Goal: Task Accomplishment & Management: Manage account settings

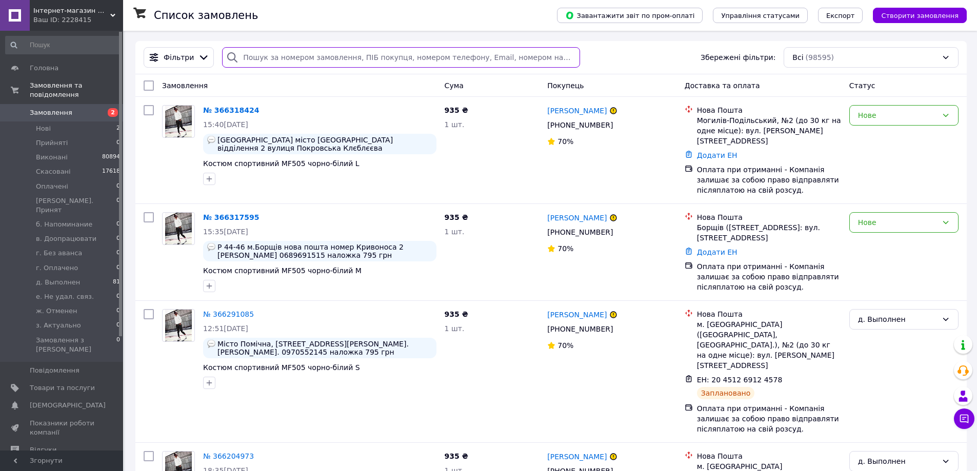
click at [240, 58] on input "search" at bounding box center [400, 57] width 357 height 21
paste input "Клєблєєва"
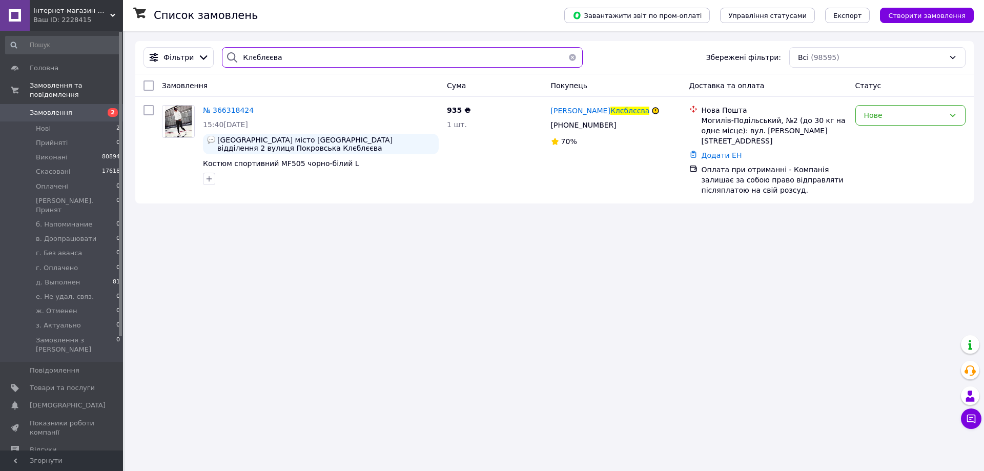
click at [239, 59] on input "Клєблєєва" at bounding box center [402, 57] width 361 height 21
paste input "ірук"
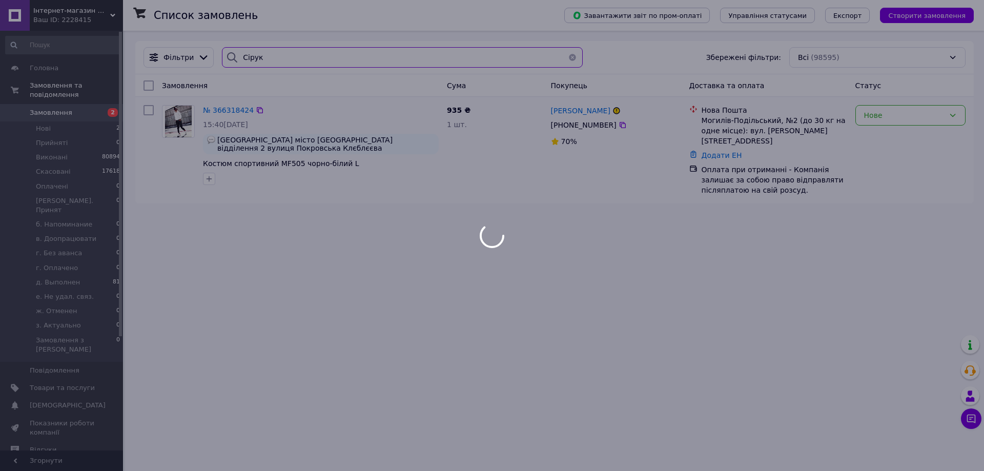
type input "Сірук"
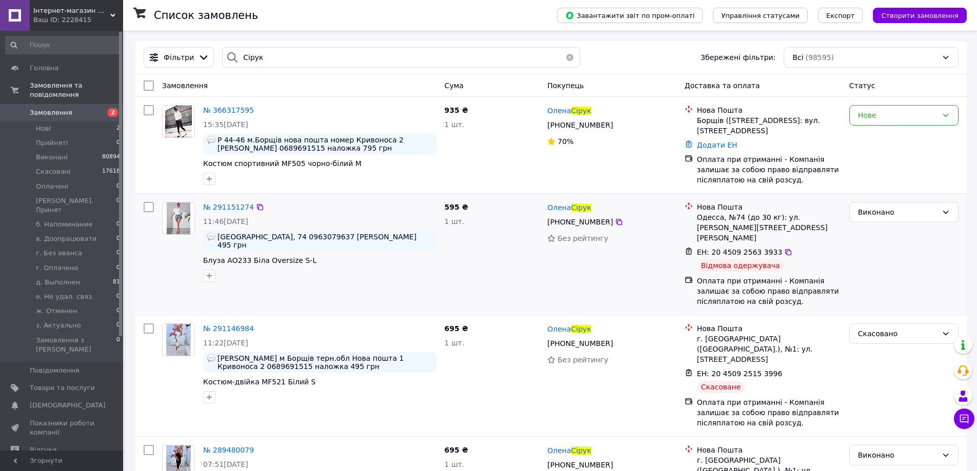
click at [209, 297] on div "№ 291151274 11:46[DATE] [GEOGRAPHIC_DATA], 74 0963079637 [PERSON_NAME] наложка …" at bounding box center [299, 254] width 283 height 113
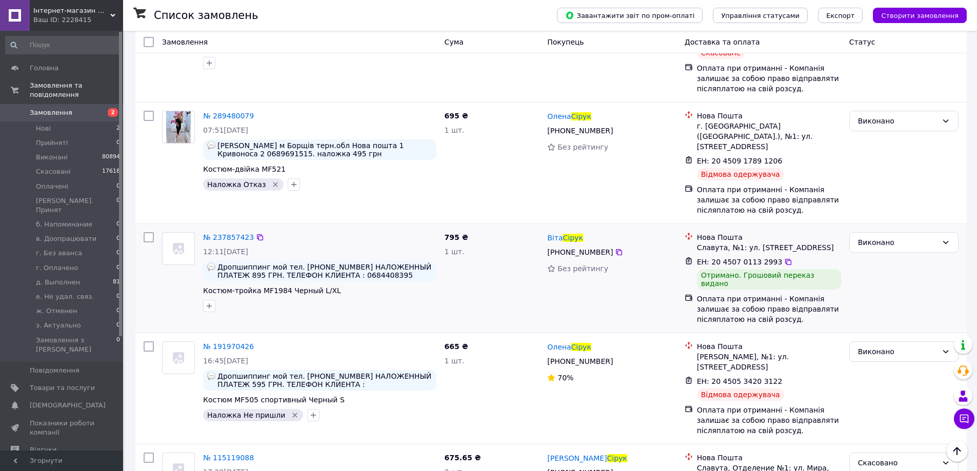
scroll to position [359, 0]
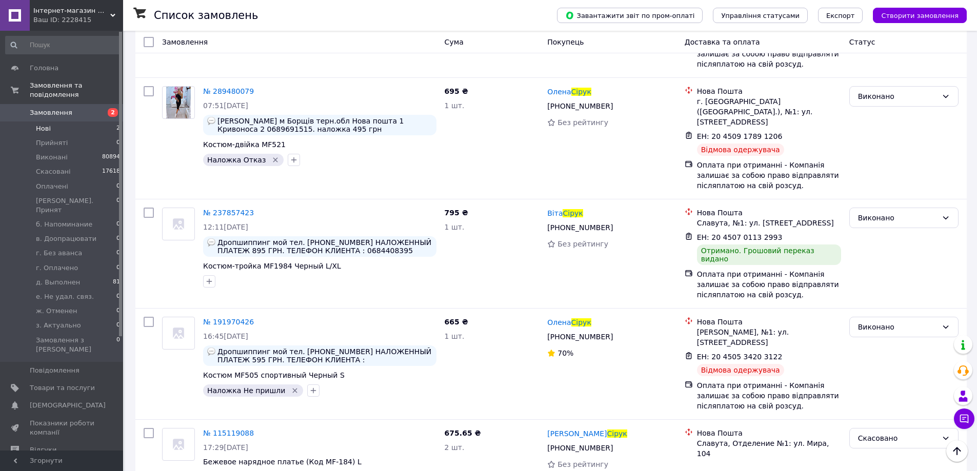
click at [65, 123] on li "Нові 2" at bounding box center [63, 129] width 126 height 14
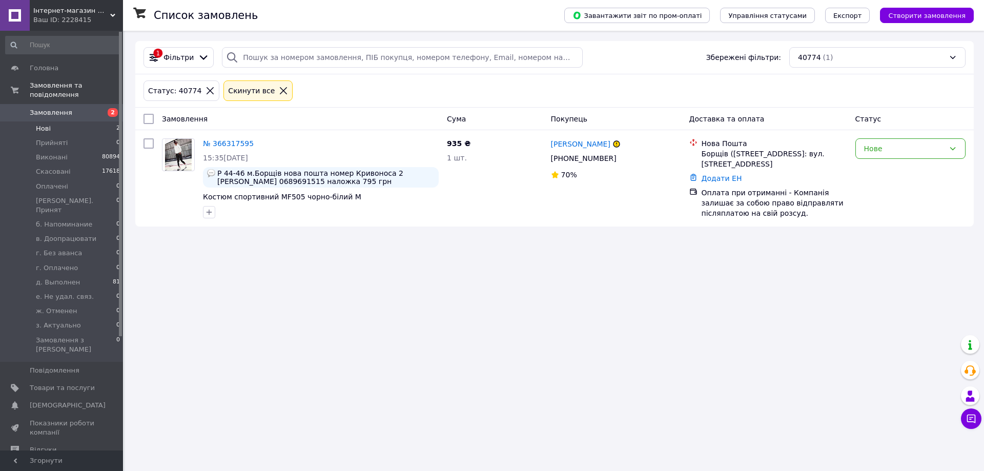
click at [71, 122] on li "Нові 2" at bounding box center [63, 129] width 126 height 14
click at [58, 384] on span "Товари та послуги" at bounding box center [62, 388] width 65 height 9
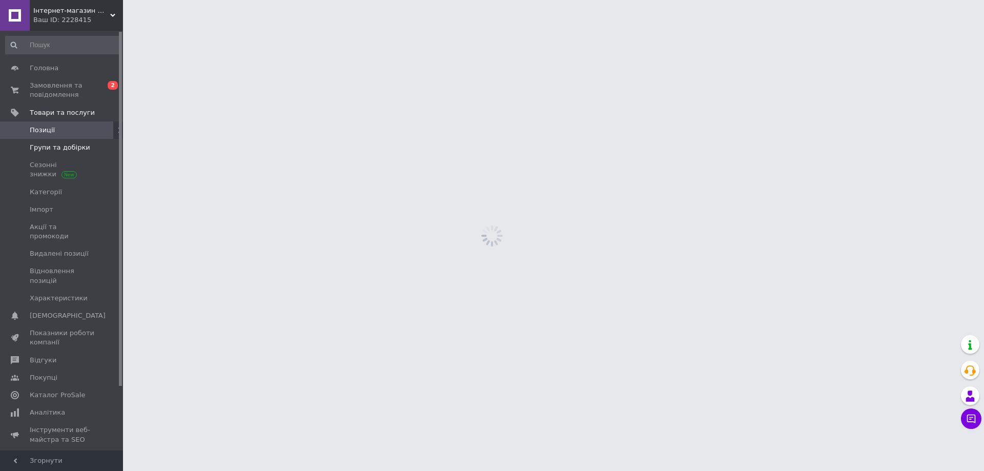
click at [78, 150] on span "Групи та добірки" at bounding box center [60, 147] width 61 height 9
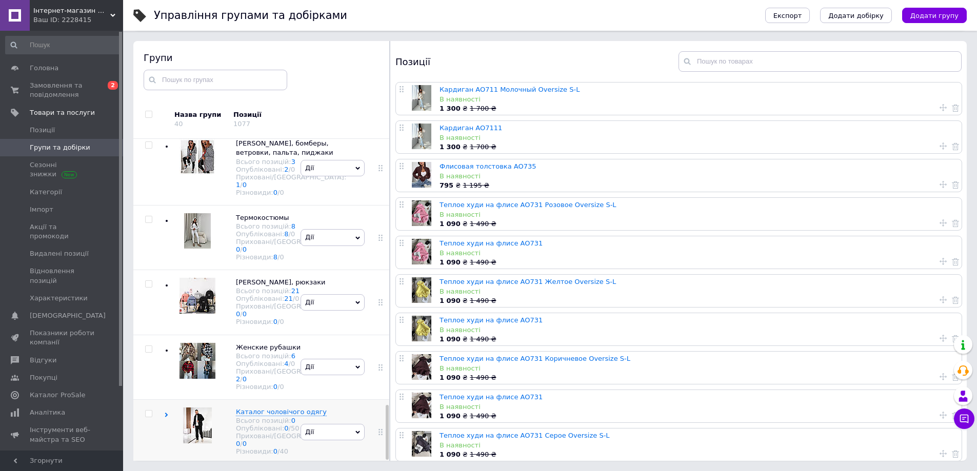
scroll to position [1557, 0]
click at [249, 408] on span "Каталог чоловічого одягу" at bounding box center [281, 412] width 91 height 8
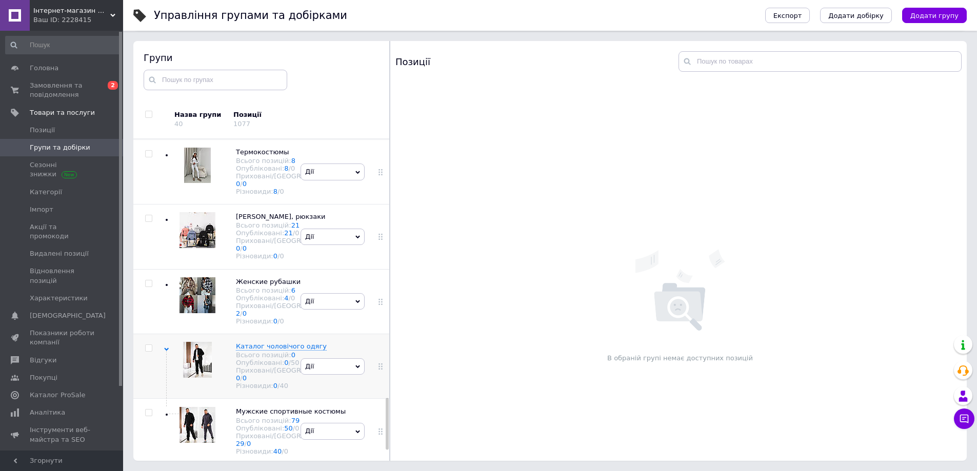
scroll to position [1671, 0]
click at [346, 358] on span "Дії" at bounding box center [332, 366] width 64 height 16
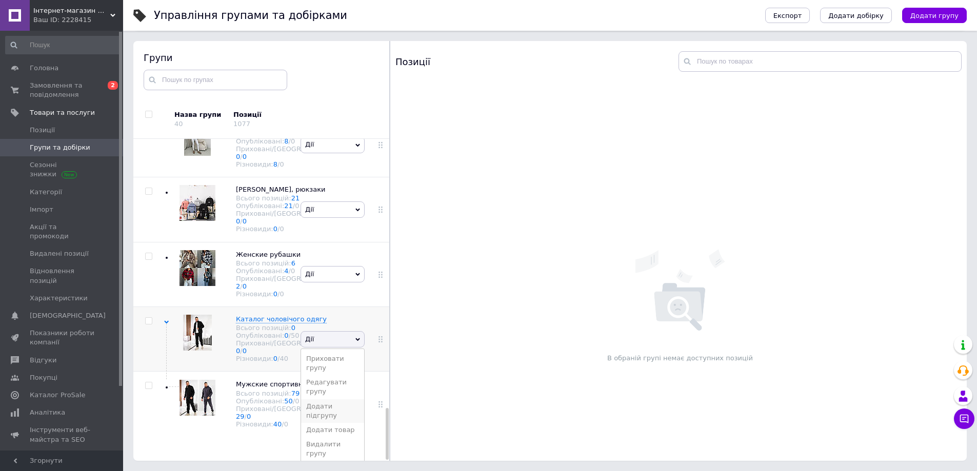
click at [340, 399] on li "Додати підгрупу" at bounding box center [332, 411] width 63 height 24
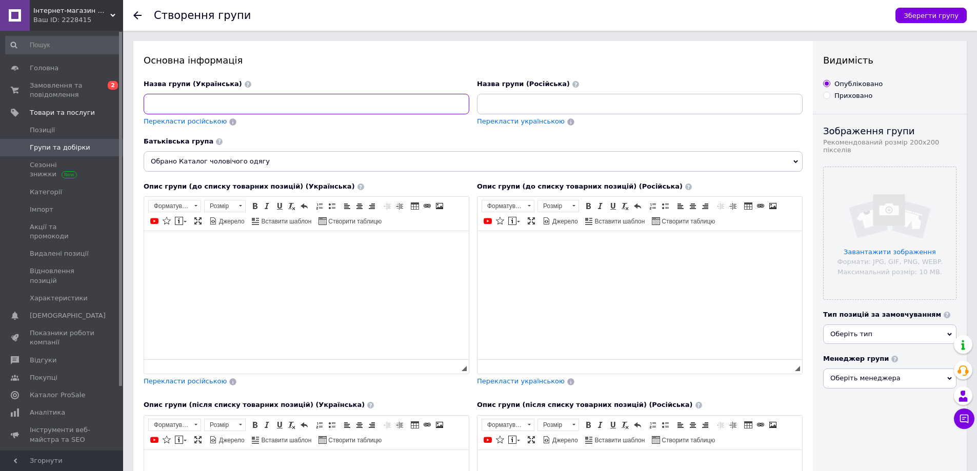
click at [175, 99] on input at bounding box center [307, 104] width 326 height 21
paste input "Світшоти, худі, кофти, гольфи, сорочки"
type input "Світшоти, худі, кофти, гольфи, сорочки"
click at [500, 104] on input at bounding box center [640, 104] width 326 height 21
paste input "Свитшоты, худи, кофты, гольфы, рубашки"
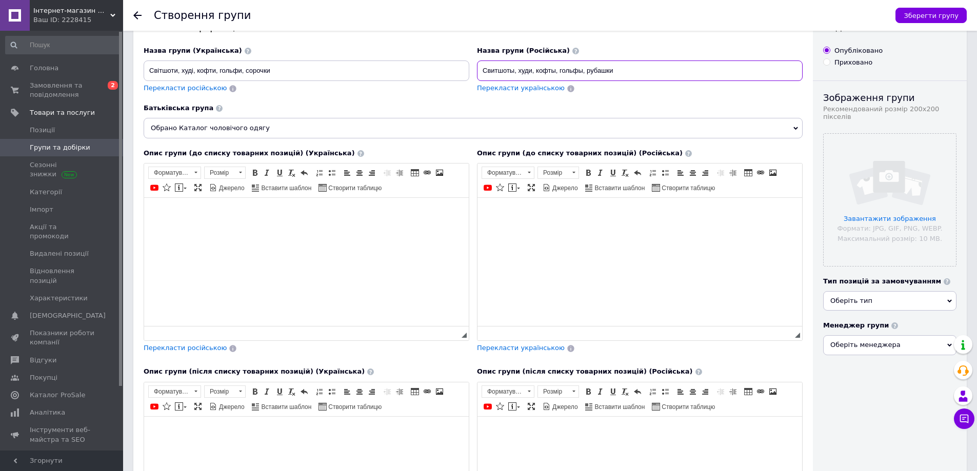
scroll to position [51, 0]
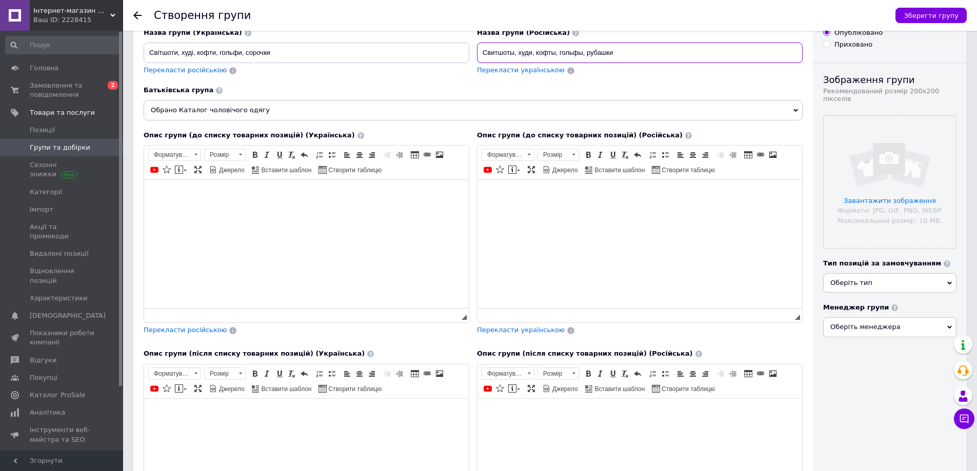
type input "Свитшоты, худи, кофты, гольфы, рубашки"
drag, startPoint x: 140, startPoint y: 137, endPoint x: 283, endPoint y: 135, distance: 142.1
click at [283, 135] on div "Опис групи (до списку товарних позицій) (Українська) Розширений текстовий редак…" at bounding box center [306, 238] width 333 height 223
copy span "Опис групи (до списку товарних позицій)"
drag, startPoint x: 144, startPoint y: 353, endPoint x: 288, endPoint y: 354, distance: 144.1
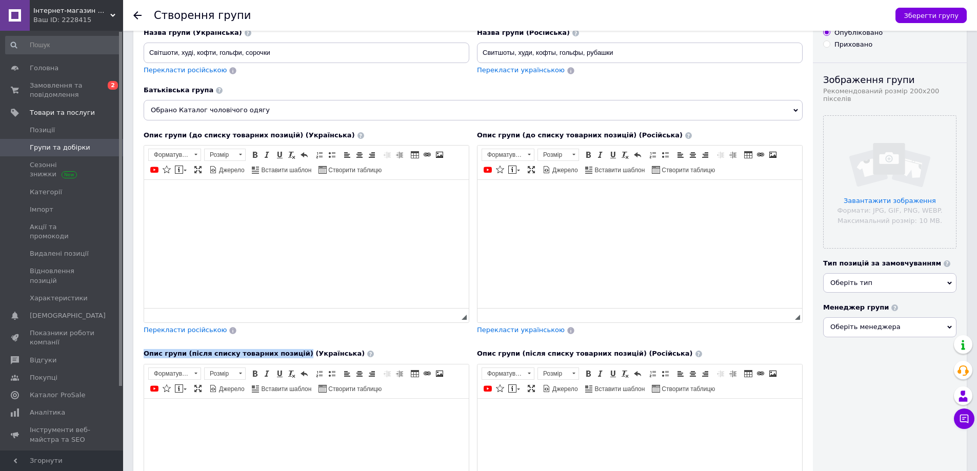
click at [288, 354] on span "Опис групи (після списку товарних позицій) (Українська)" at bounding box center [254, 354] width 221 height 8
copy span "Опис групи (після списку товарних позицій)"
click at [172, 211] on html at bounding box center [306, 195] width 325 height 31
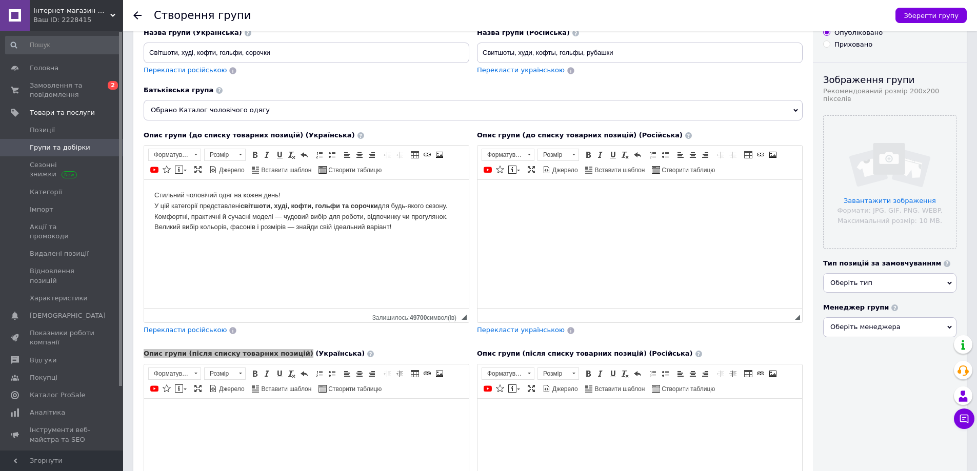
click at [522, 211] on html at bounding box center [639, 195] width 325 height 31
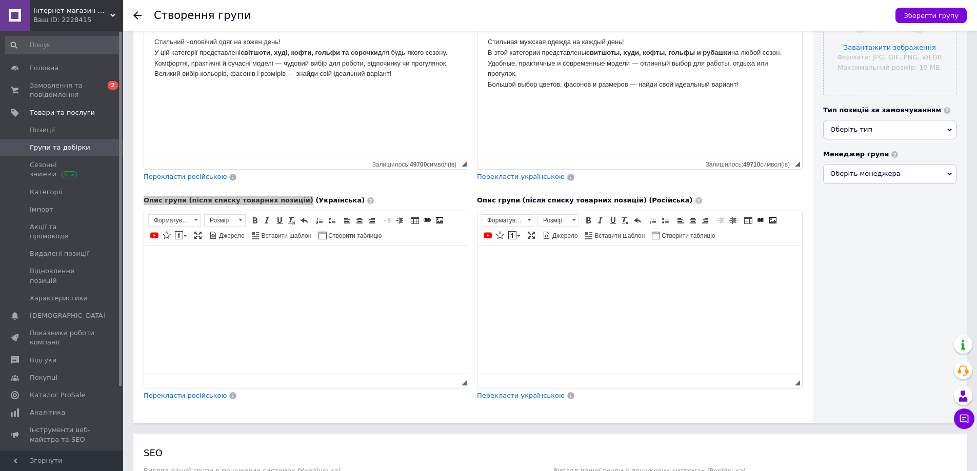
scroll to position [205, 0]
click at [533, 275] on html at bounding box center [639, 260] width 325 height 31
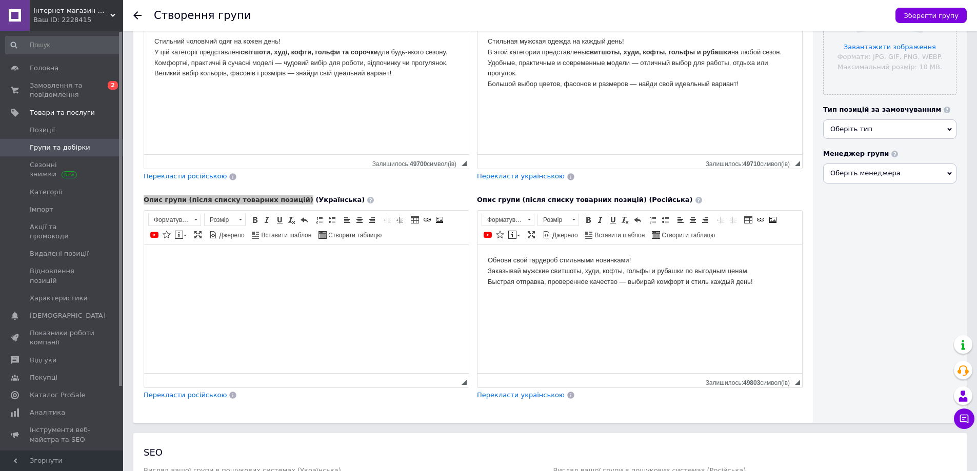
click at [358, 276] on html at bounding box center [306, 260] width 325 height 31
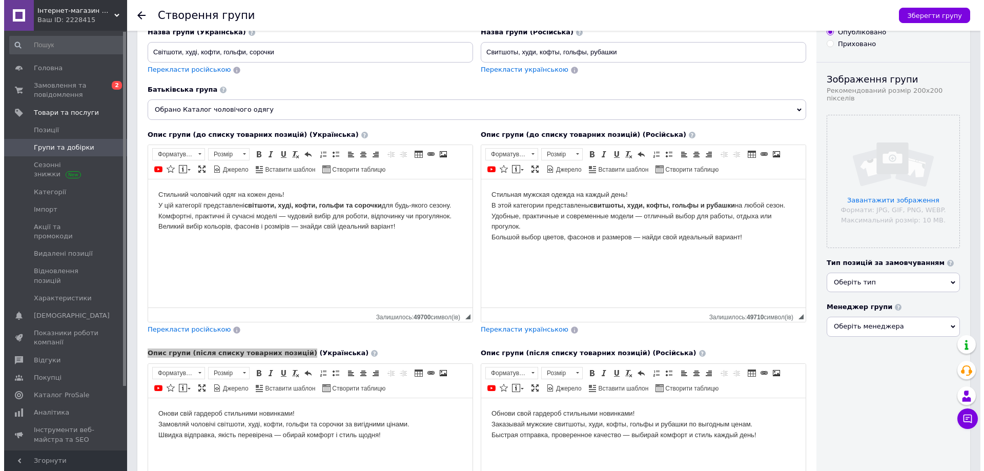
scroll to position [37, 0]
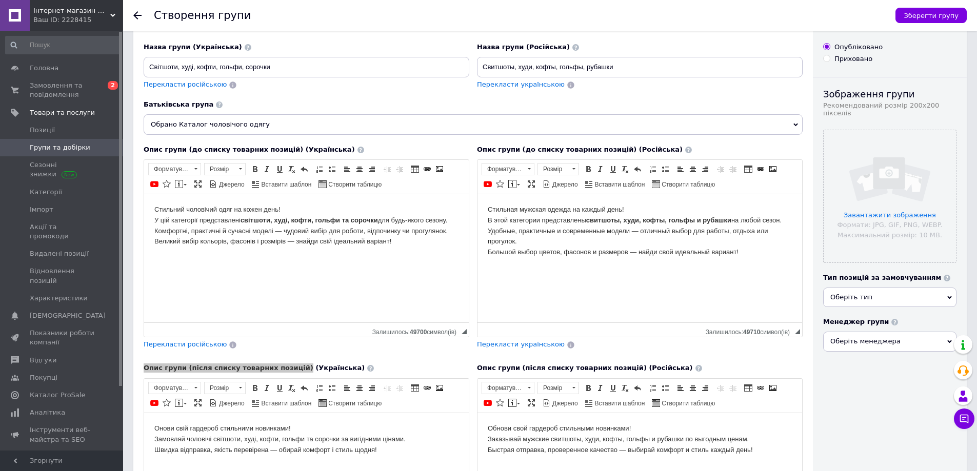
click at [871, 293] on span "Оберіть тип" at bounding box center [889, 297] width 133 height 19
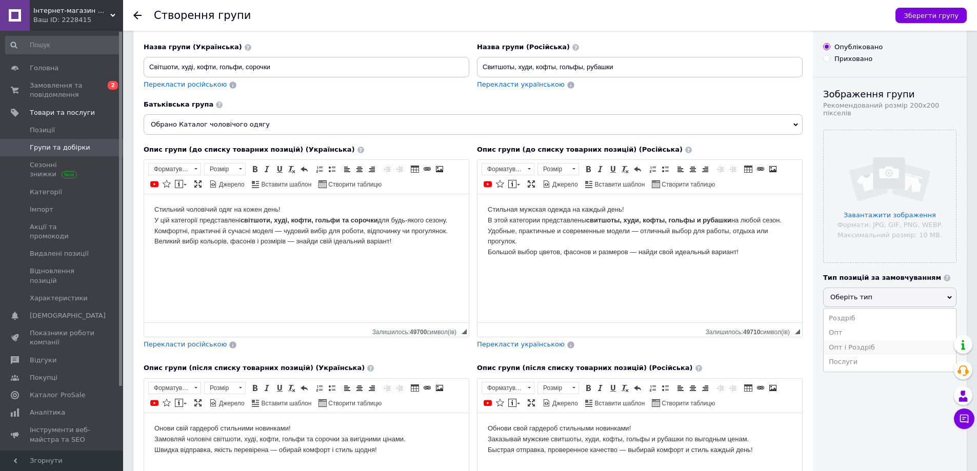
click at [869, 340] on li "Опт і Роздріб" at bounding box center [889, 347] width 132 height 14
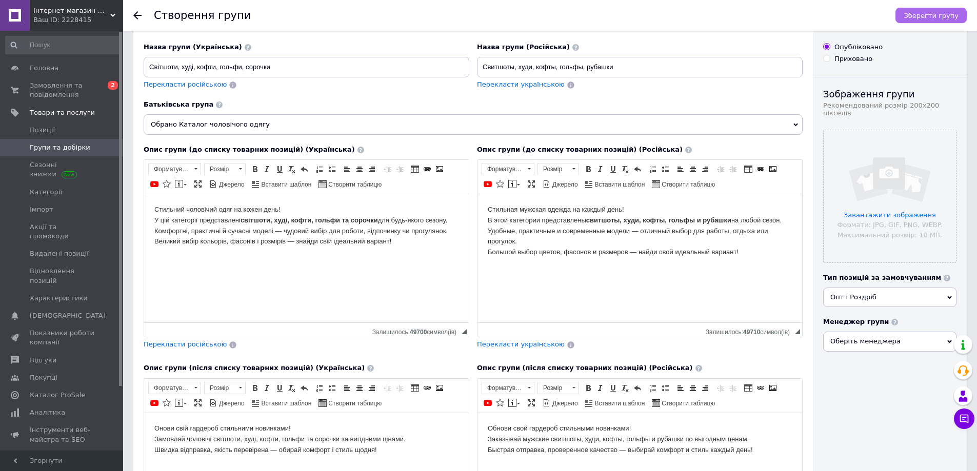
click at [933, 15] on span "Зберегти групу" at bounding box center [930, 16] width 55 height 8
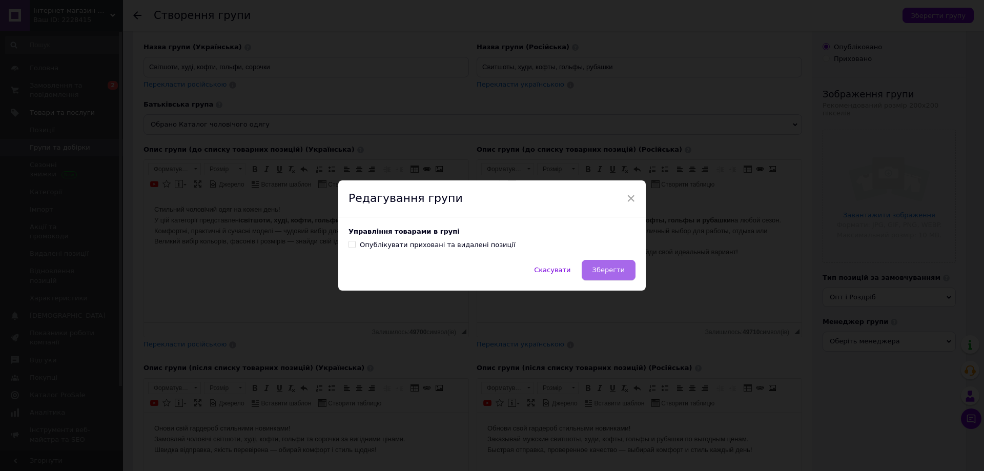
click at [627, 268] on button "Зберегти" at bounding box center [609, 270] width 54 height 21
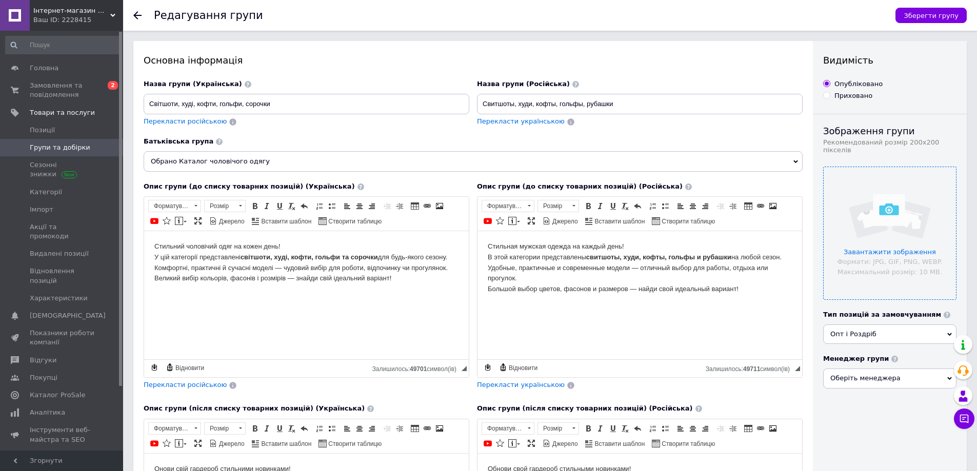
click at [892, 208] on input "file" at bounding box center [889, 233] width 132 height 132
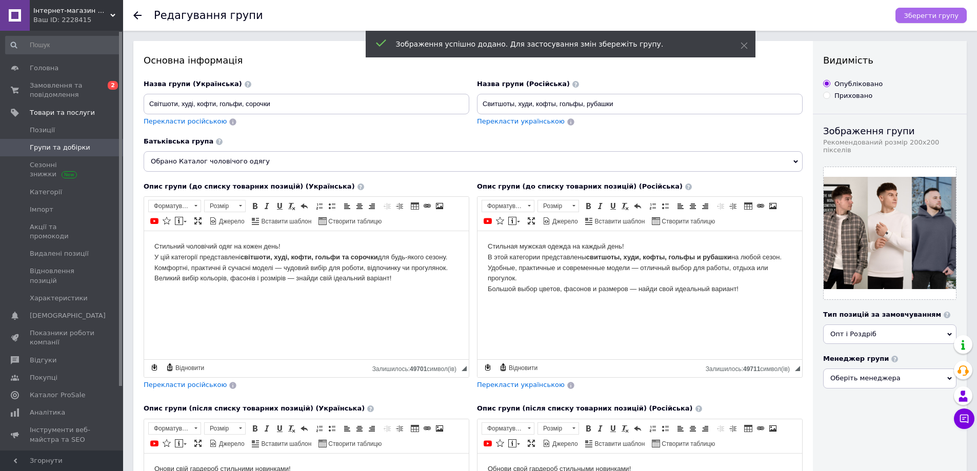
click at [927, 15] on span "Зберегти групу" at bounding box center [930, 16] width 55 height 8
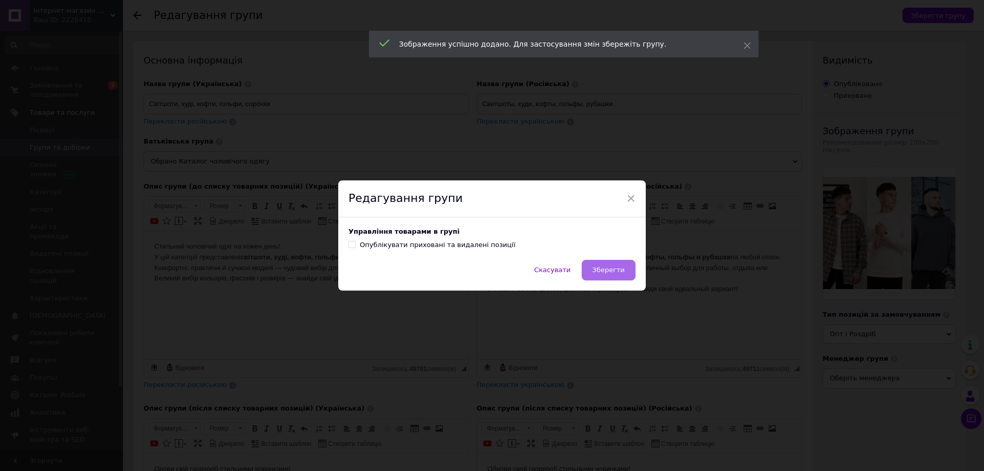
click at [612, 268] on span "Зберегти" at bounding box center [609, 270] width 32 height 8
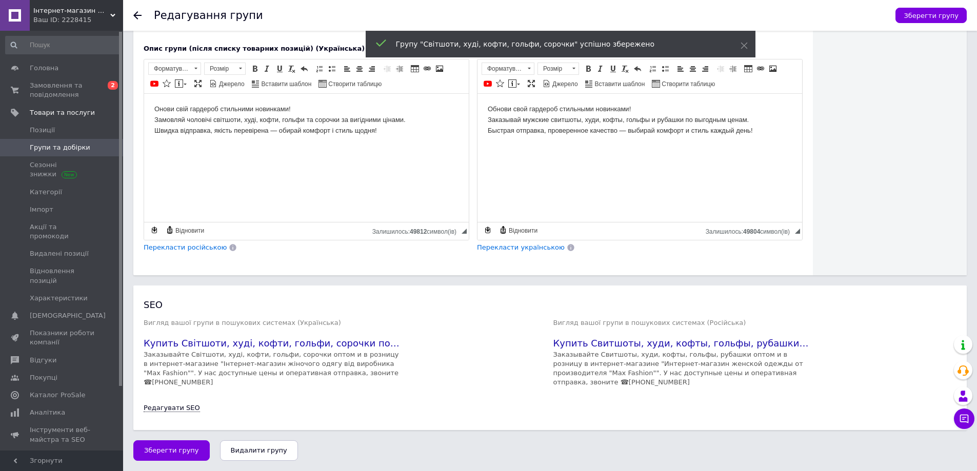
scroll to position [361, 0]
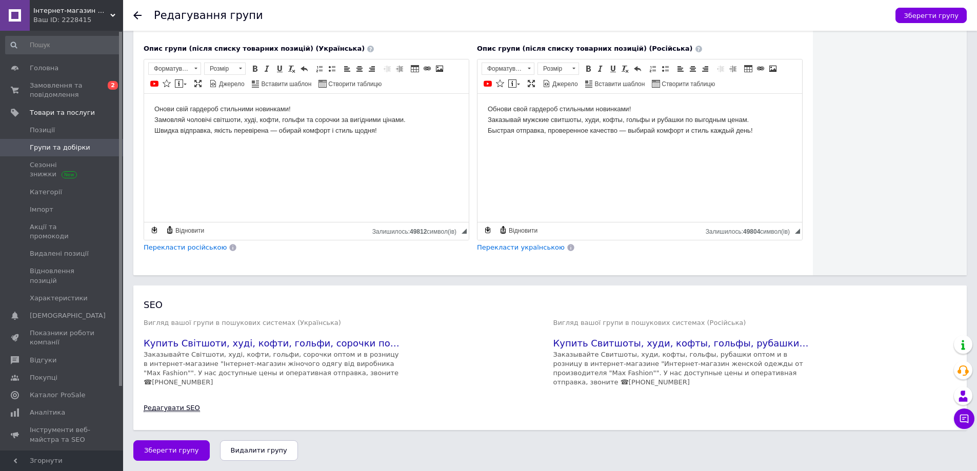
click at [183, 408] on link "Редагувати SEO" at bounding box center [172, 408] width 56 height 8
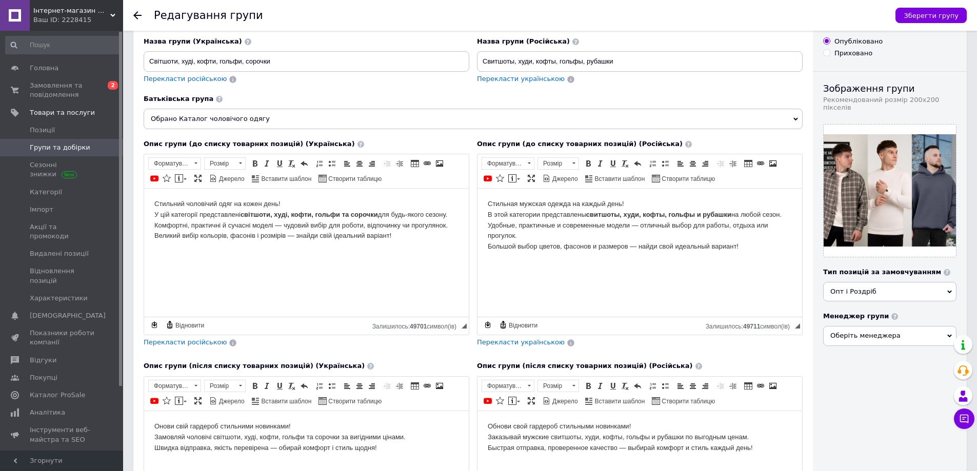
scroll to position [0, 0]
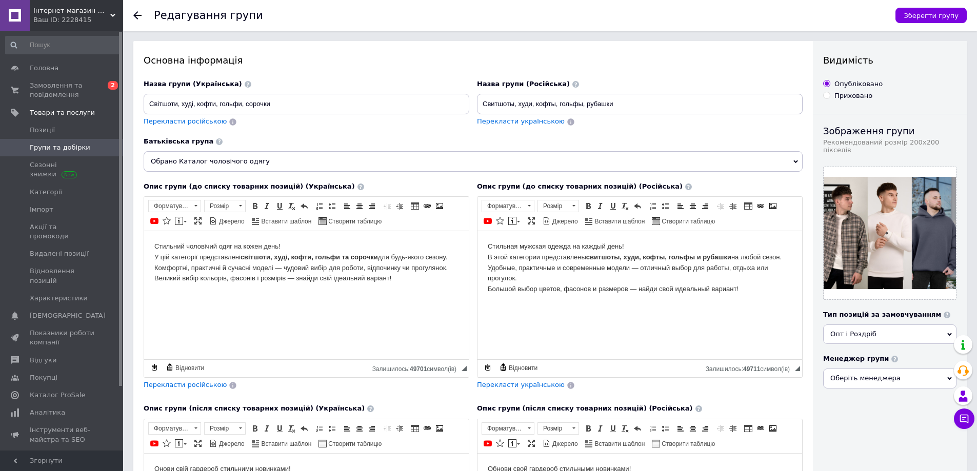
click at [140, 12] on icon at bounding box center [137, 15] width 8 height 8
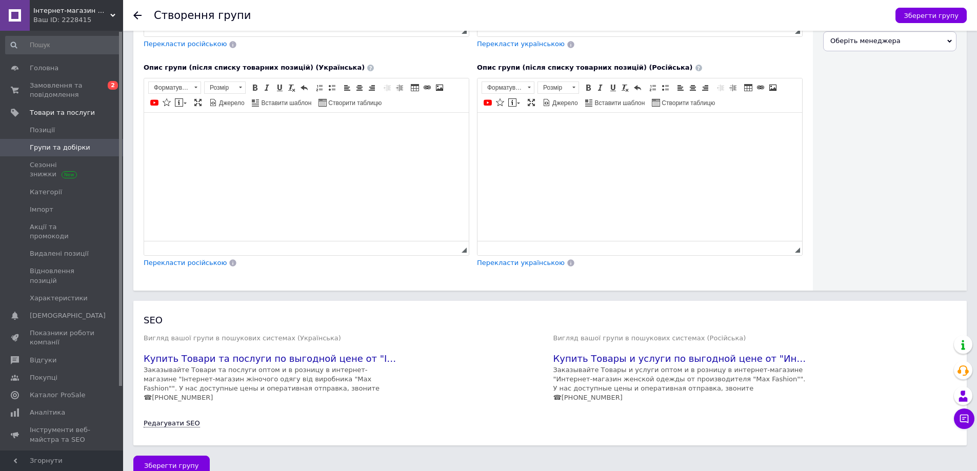
scroll to position [345, 0]
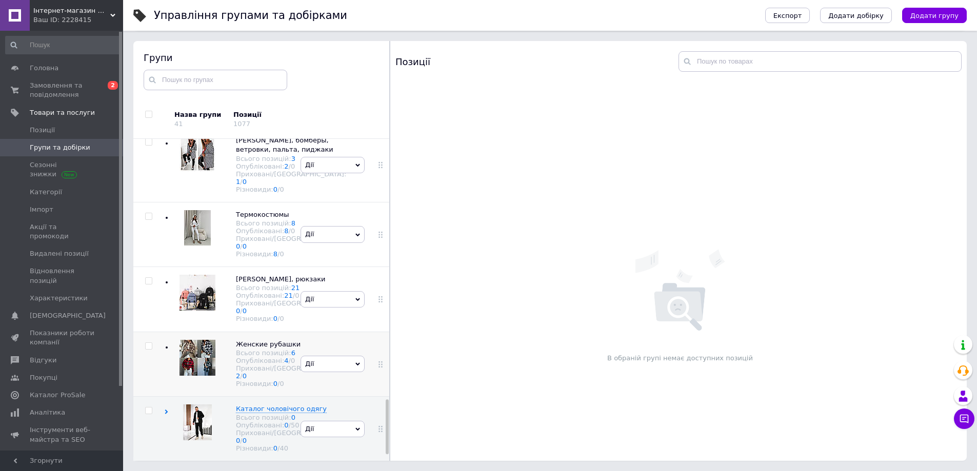
scroll to position [1557, 0]
click at [222, 405] on div "Каталог чоловічого одягу Всього позицій: 0 Опубліковані: 0 / 50 Приховані/Видал…" at bounding box center [280, 429] width 131 height 49
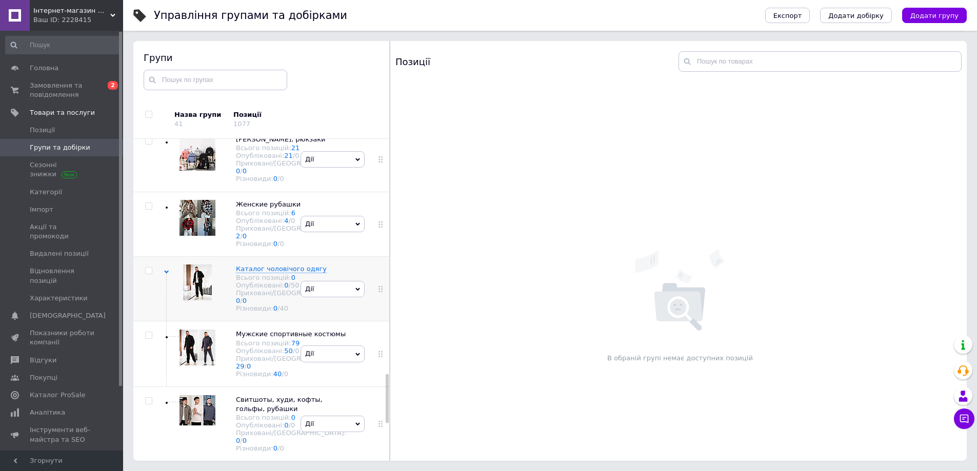
scroll to position [1777, 0]
click at [347, 416] on span "Дії" at bounding box center [332, 424] width 64 height 16
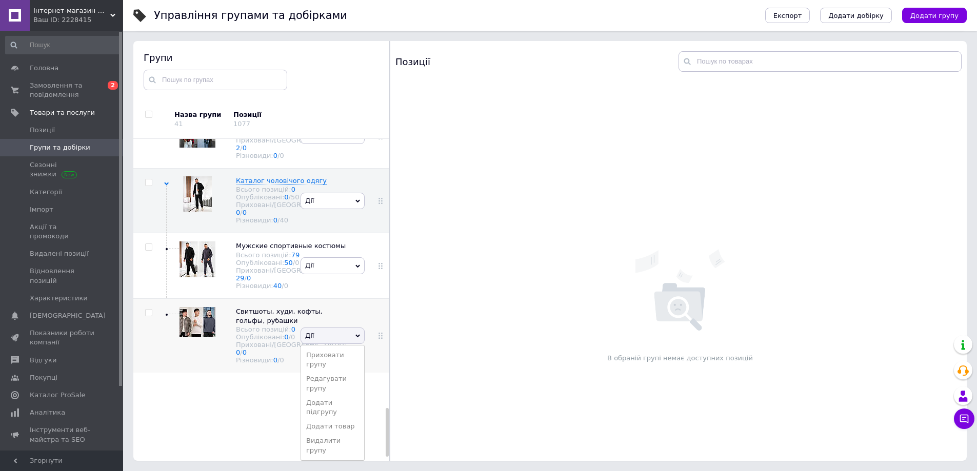
scroll to position [1812, 0]
click at [338, 433] on li "Додати товар" at bounding box center [332, 426] width 63 height 14
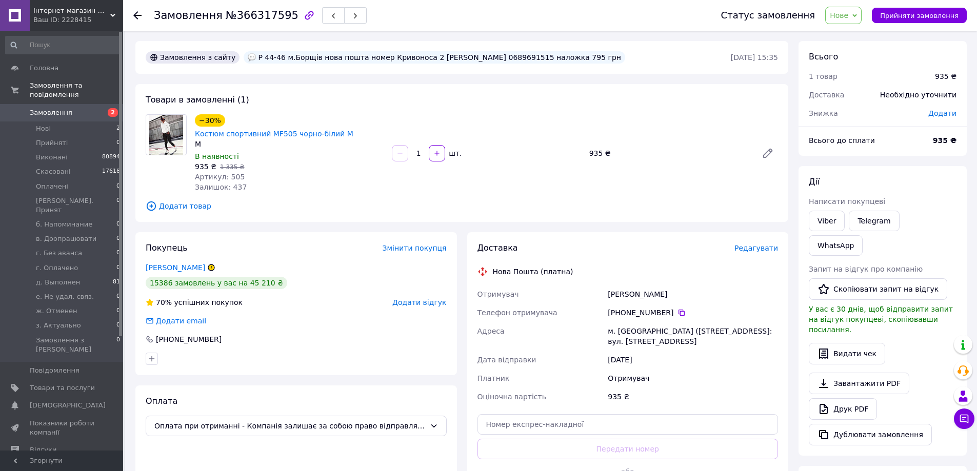
click at [614, 285] on div "Сірук Олена" at bounding box center [693, 294] width 174 height 18
copy div "Сірук"
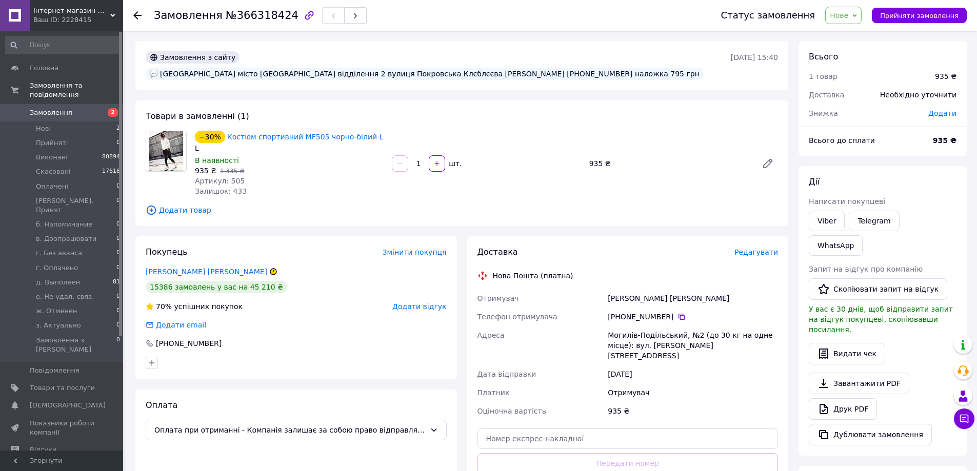
click at [627, 300] on div "[PERSON_NAME] [PERSON_NAME]" at bounding box center [693, 298] width 174 height 18
click at [627, 300] on div "Клєблєєва Ольга" at bounding box center [693, 298] width 174 height 18
copy div "Клєблєєва"
drag, startPoint x: 532, startPoint y: 71, endPoint x: 570, endPoint y: 77, distance: 38.4
click at [570, 77] on div "[GEOGRAPHIC_DATA] місто [GEOGRAPHIC_DATA] відділення 2 вулиця Покровська Клєблє…" at bounding box center [425, 74] width 558 height 12
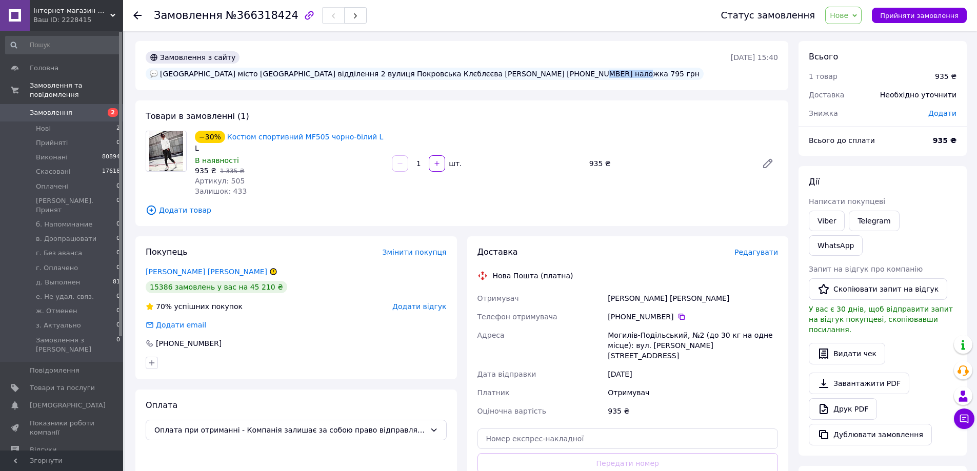
copy div "0976332393"
click at [757, 252] on span "Редагувати" at bounding box center [756, 252] width 44 height 8
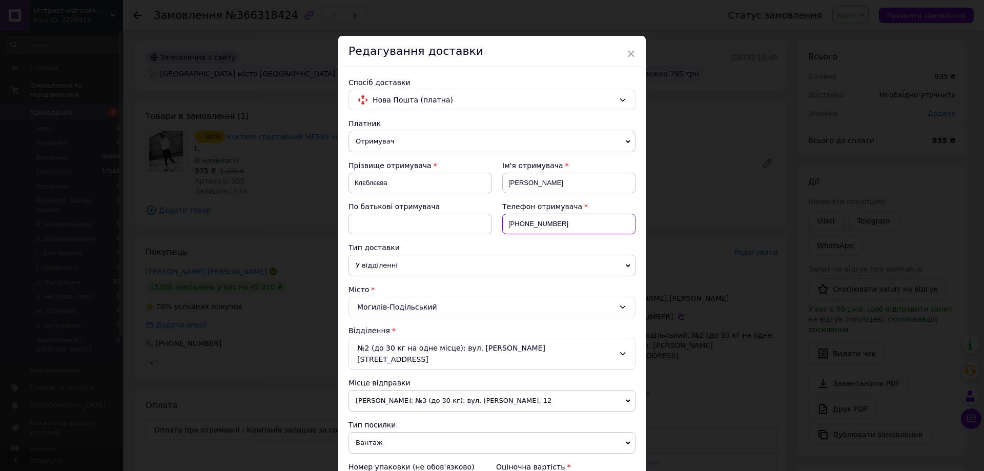
drag, startPoint x: 519, startPoint y: 225, endPoint x: 601, endPoint y: 220, distance: 82.1
click at [601, 220] on input "+380502805144" at bounding box center [568, 224] width 133 height 21
paste input "976332393"
type input "+380976332393"
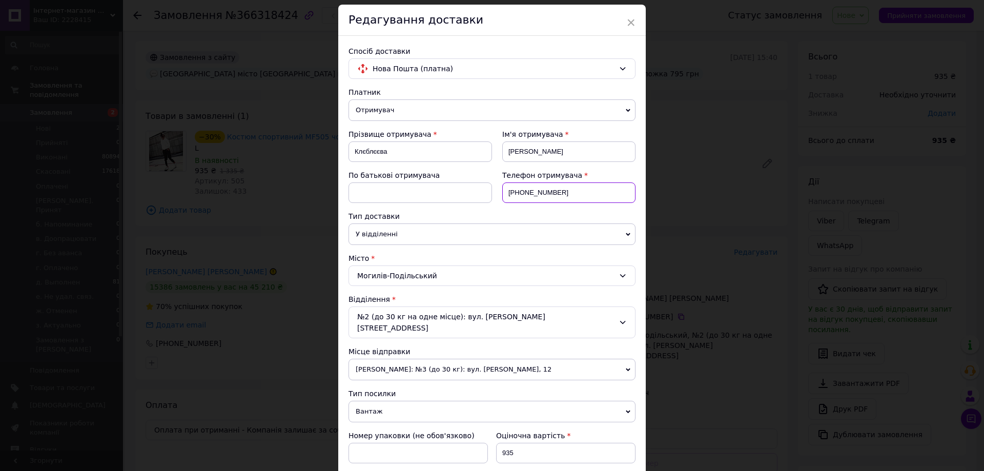
scroll to position [205, 0]
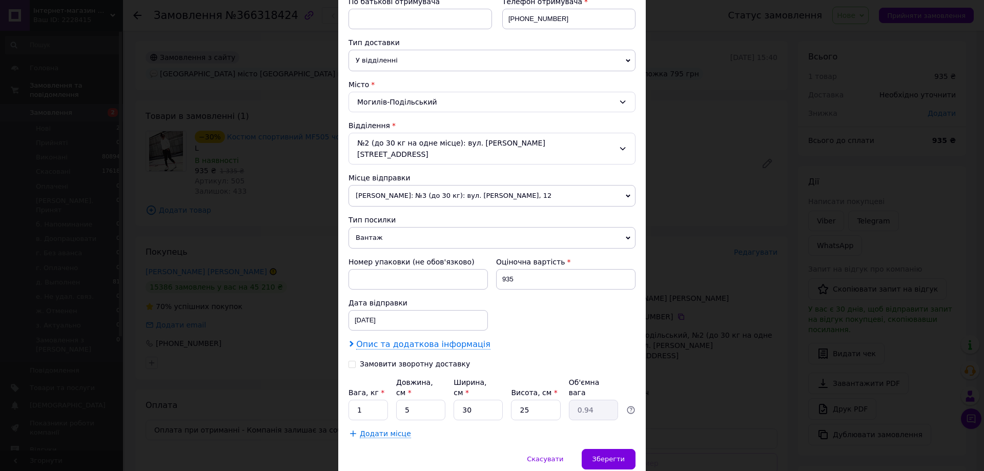
click at [378, 339] on span "Опис та додаткова інформація" at bounding box center [423, 344] width 134 height 10
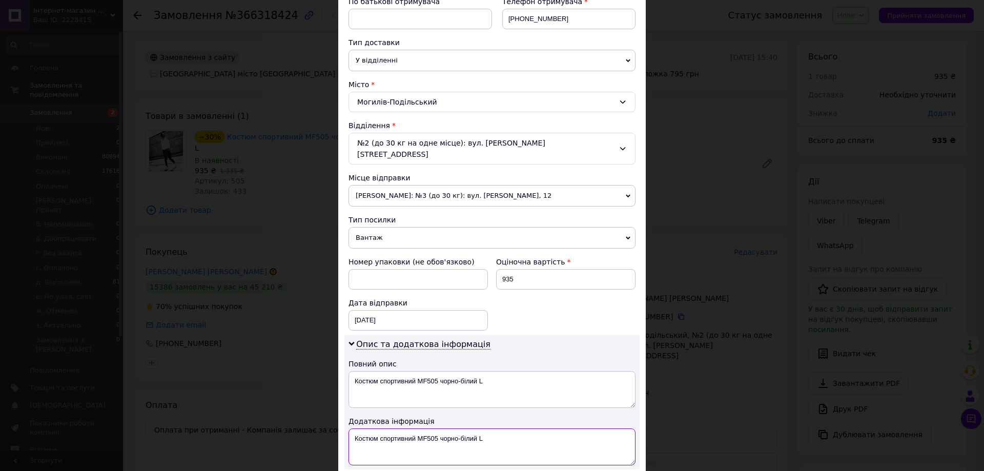
click at [352, 429] on textarea "Костюм спортивний MF505 чорно-білий L" at bounding box center [492, 447] width 287 height 37
paste textarea "668867427"
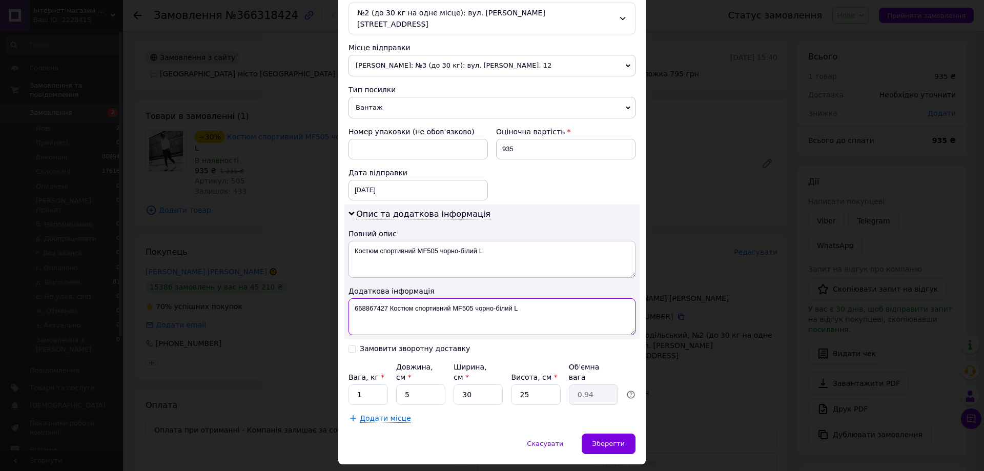
scroll to position [343, 0]
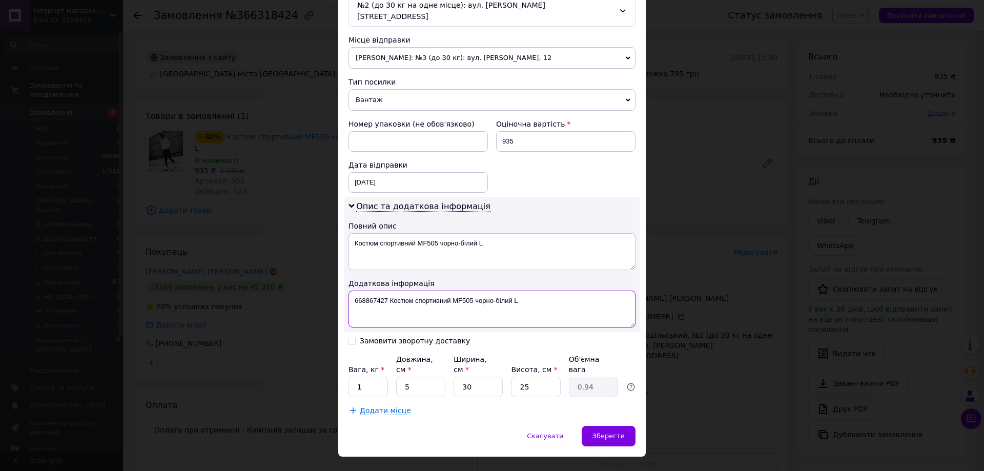
type textarea "668867427 Костюм спортивний MF505 чорно-білий L"
click at [349, 337] on input "Замовити зворотну доставку" at bounding box center [352, 340] width 7 height 7
checkbox input "true"
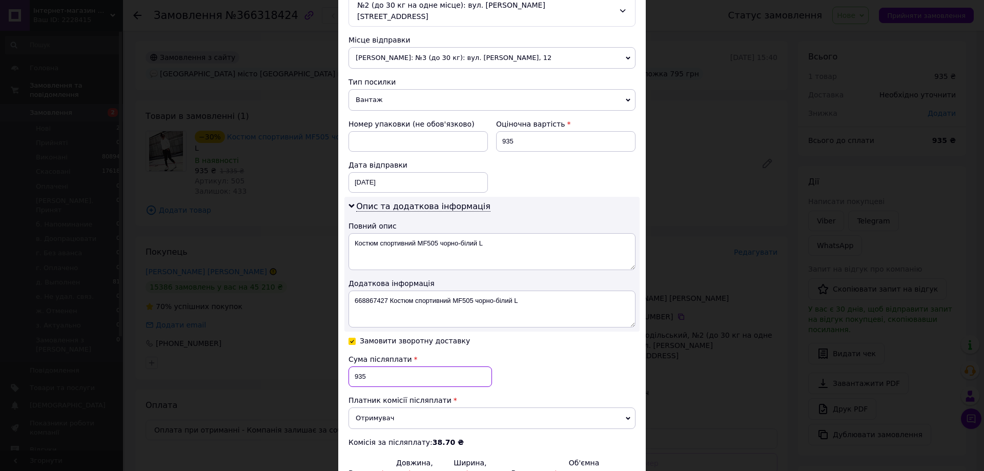
click at [363, 367] on input "935" at bounding box center [421, 377] width 144 height 21
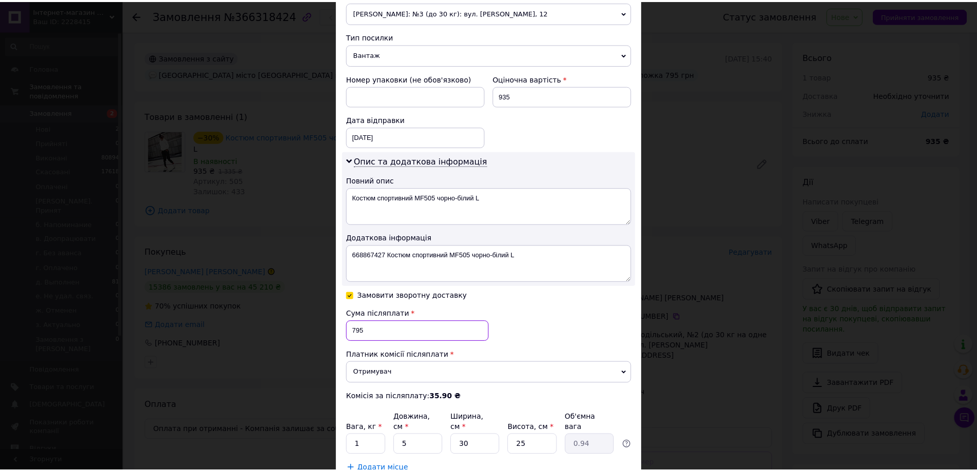
scroll to position [447, 0]
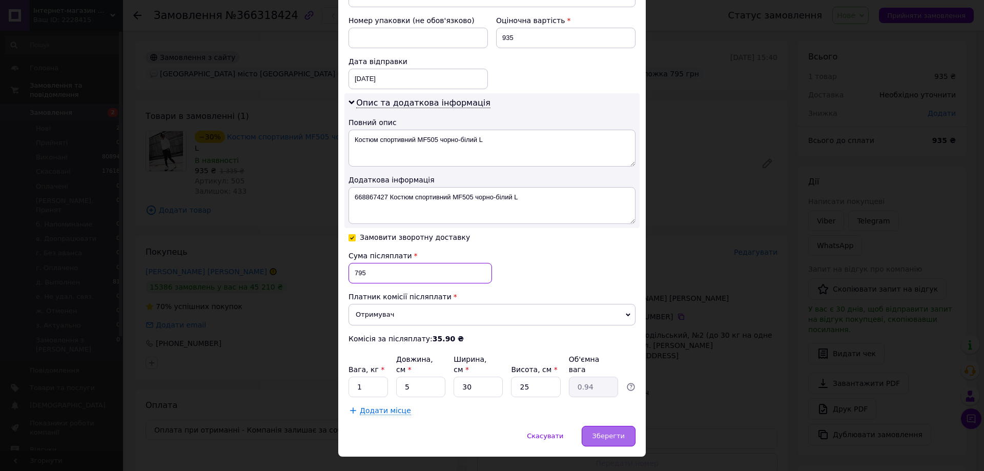
type input "795"
click at [617, 432] on span "Зберегти" at bounding box center [609, 436] width 32 height 8
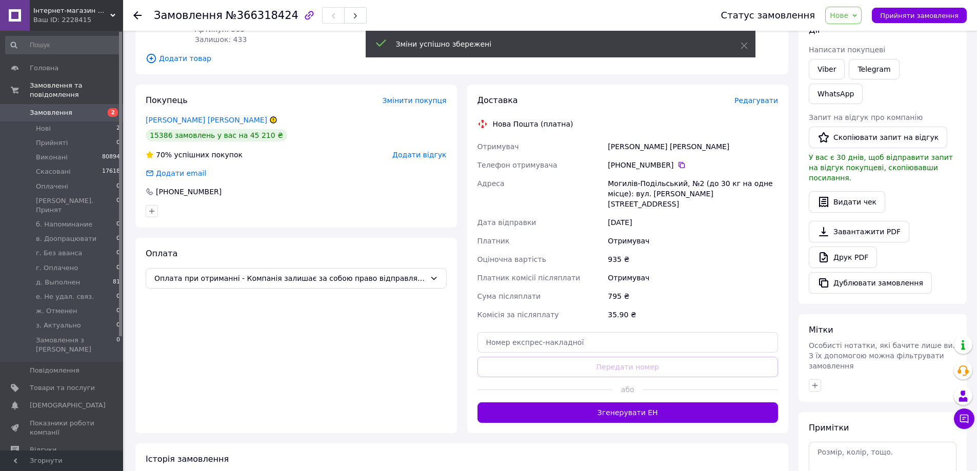
scroll to position [154, 0]
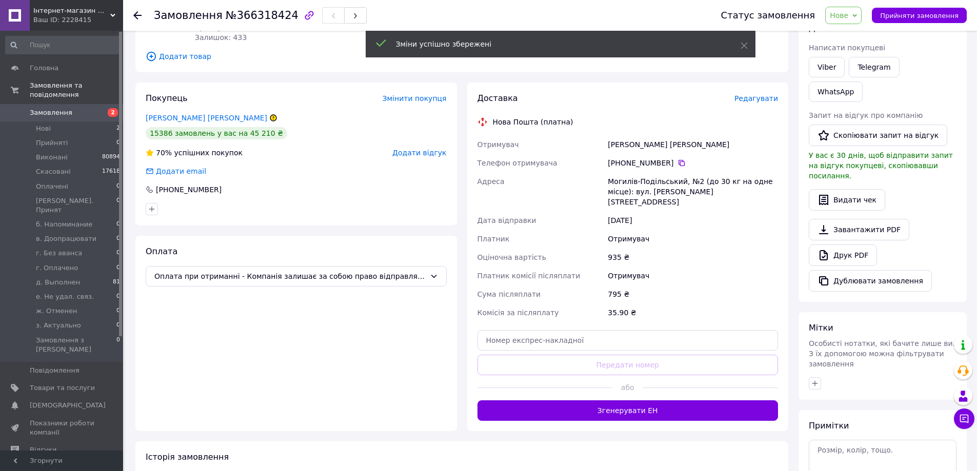
click at [619, 405] on button "Згенерувати ЕН" at bounding box center [627, 410] width 301 height 21
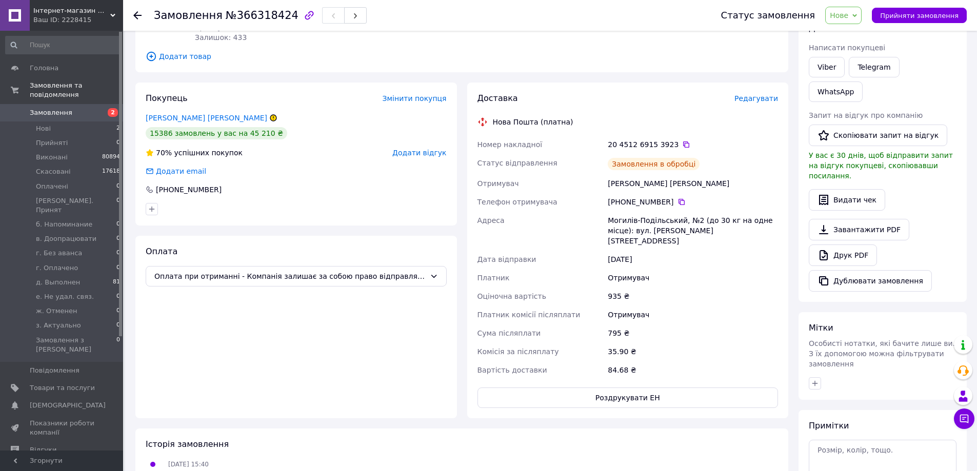
click at [847, 19] on span "Нове" at bounding box center [839, 15] width 18 height 8
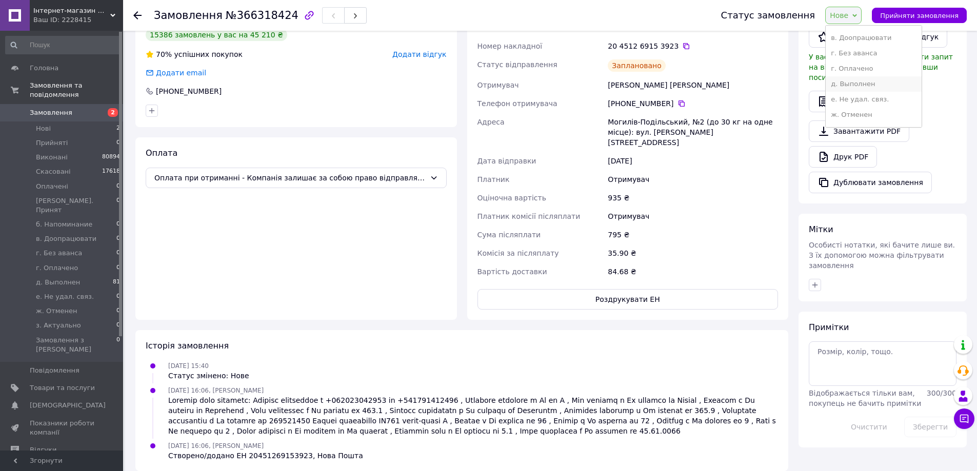
scroll to position [104, 0]
click at [867, 73] on li "д. Выполнен" at bounding box center [874, 70] width 96 height 15
